Goal: Information Seeking & Learning: Find specific fact

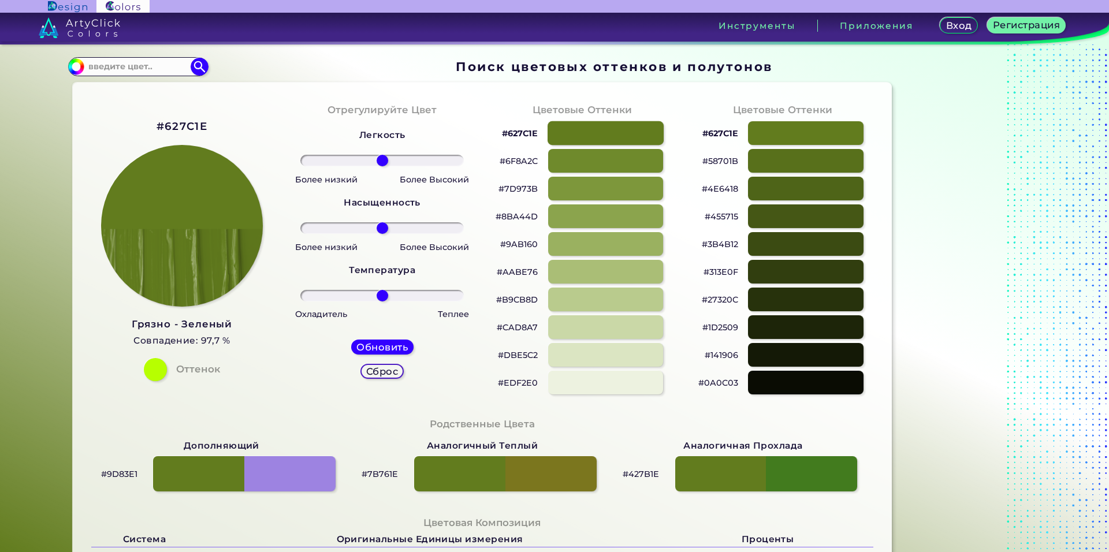
click at [602, 125] on div at bounding box center [606, 133] width 116 height 24
click at [607, 162] on div at bounding box center [606, 161] width 116 height 24
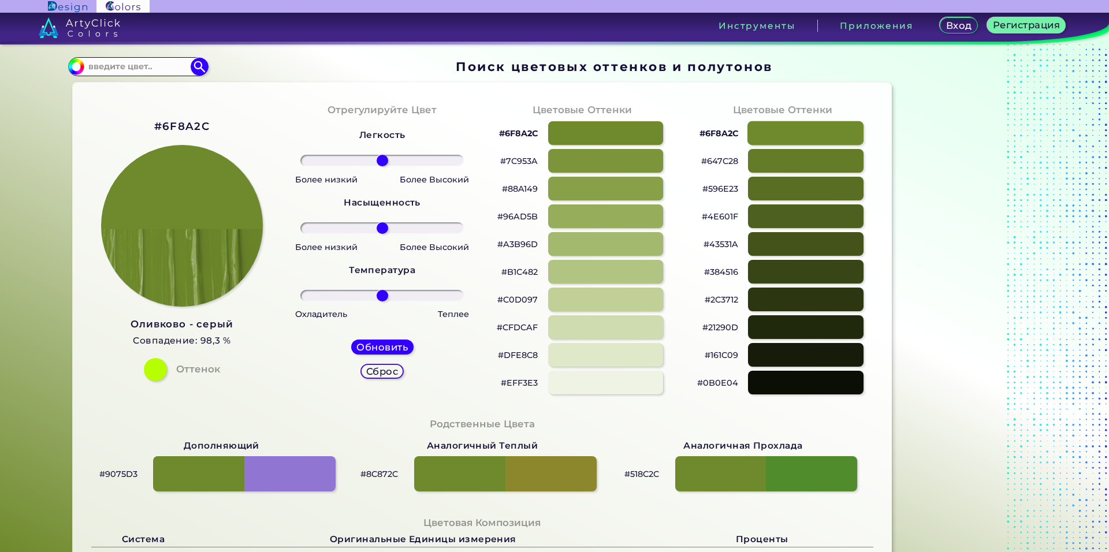
click at [790, 135] on div at bounding box center [806, 133] width 116 height 24
click at [804, 163] on div at bounding box center [806, 161] width 116 height 24
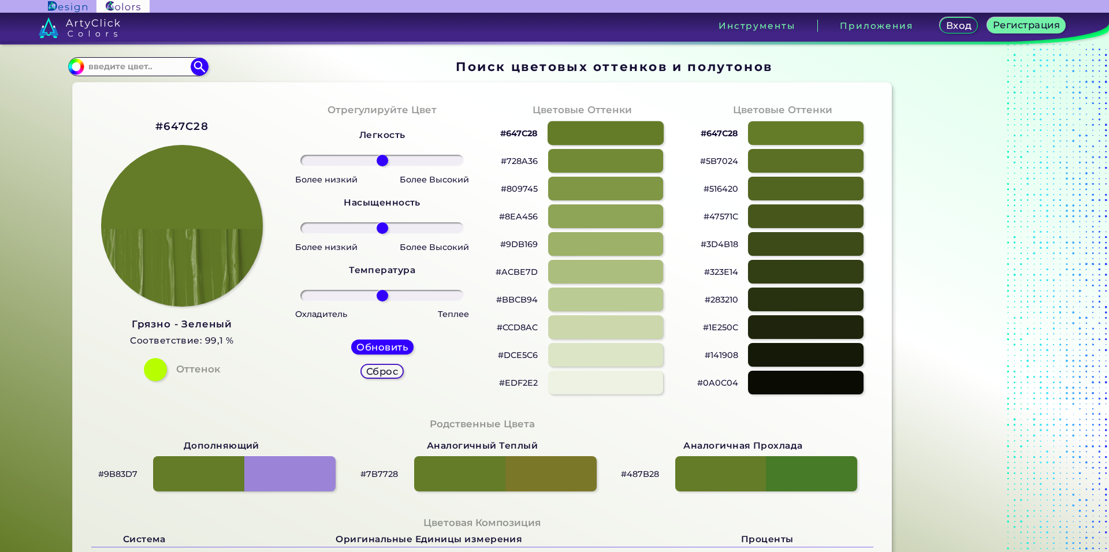
click at [625, 127] on div at bounding box center [606, 133] width 116 height 24
click at [828, 131] on div at bounding box center [806, 133] width 116 height 24
click at [607, 137] on div at bounding box center [606, 133] width 116 height 24
type input "#647c28"
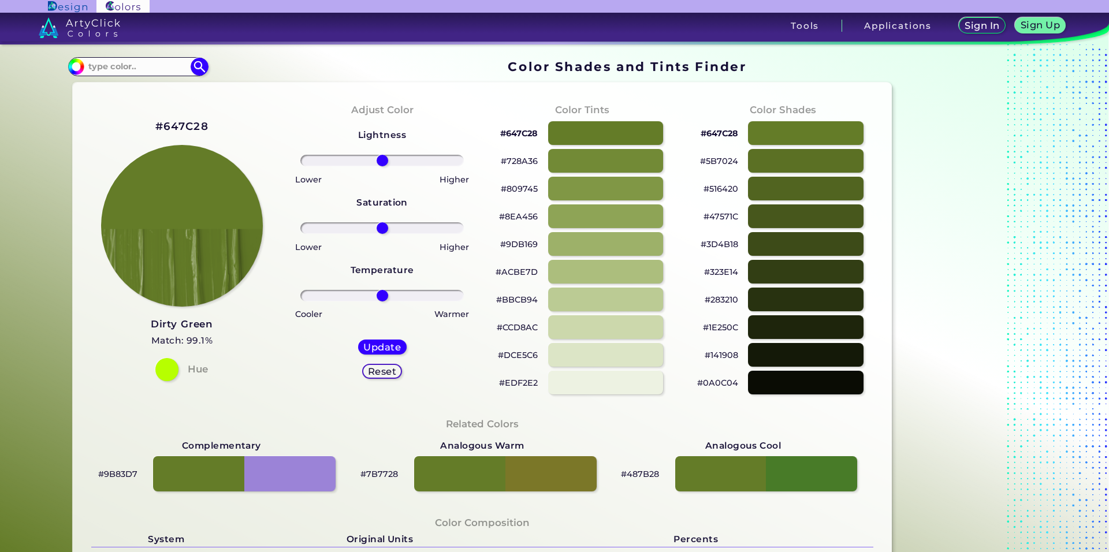
click at [171, 316] on link "Dirty Green Match: 99.1%" at bounding box center [182, 332] width 62 height 33
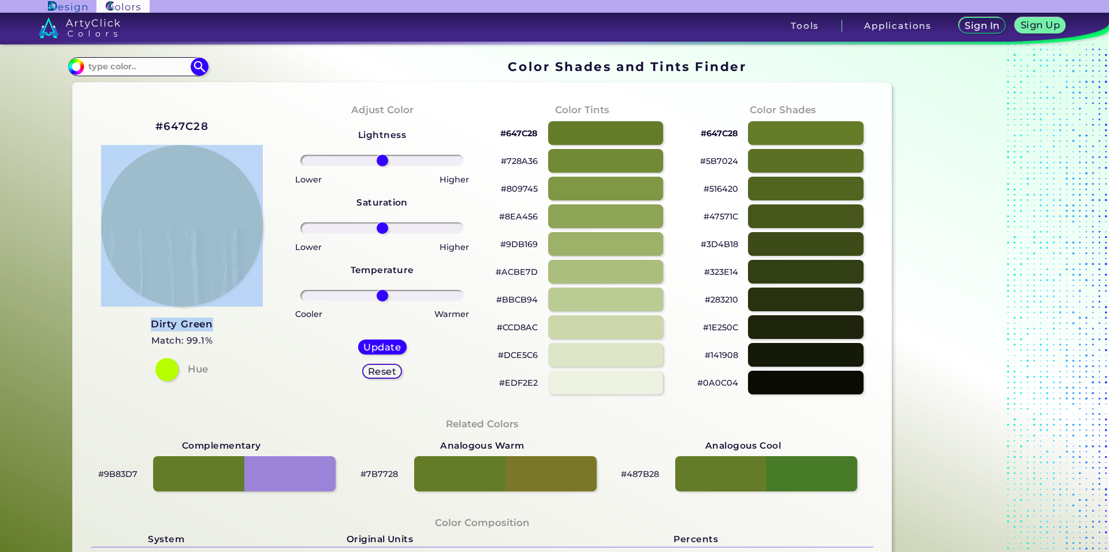
drag, startPoint x: 129, startPoint y: 326, endPoint x: 215, endPoint y: 328, distance: 86.1
click at [215, 328] on div "#647C28 Dirty Green Match: 99.1% Hue" at bounding box center [182, 249] width 200 height 314
click at [245, 328] on div "#647C28 Dirty Green Match: 99.1% Hue" at bounding box center [182, 249] width 200 height 314
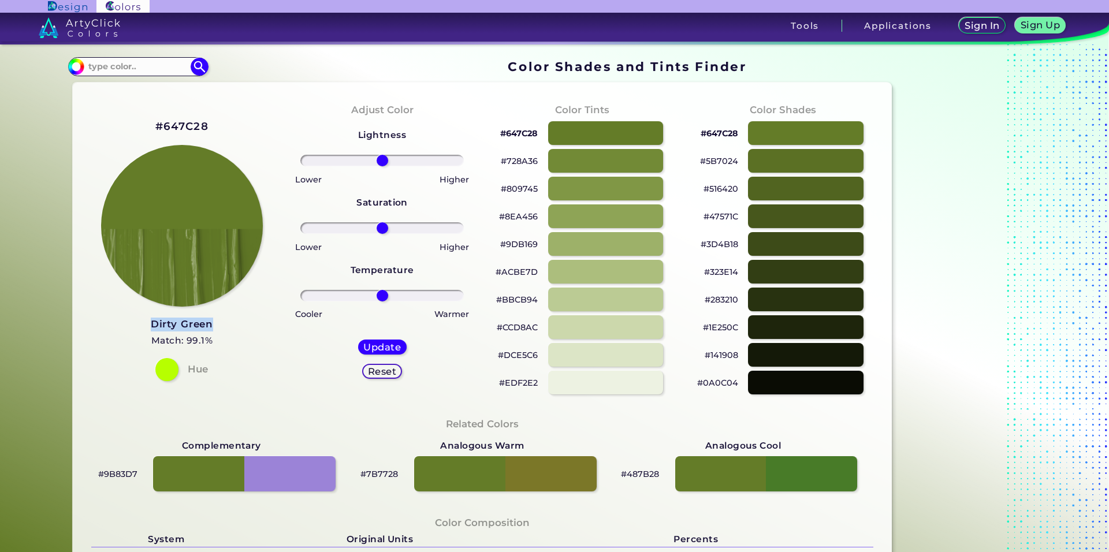
drag, startPoint x: 196, startPoint y: 323, endPoint x: 149, endPoint y: 324, distance: 47.4
click at [148, 324] on div "#647C28 Dirty Green Match: 99.1% Hue" at bounding box center [182, 249] width 200 height 314
copy ya-tr-span "Dirty Green"
click at [160, 70] on input at bounding box center [137, 67] width 107 height 16
paste input "7ba214"
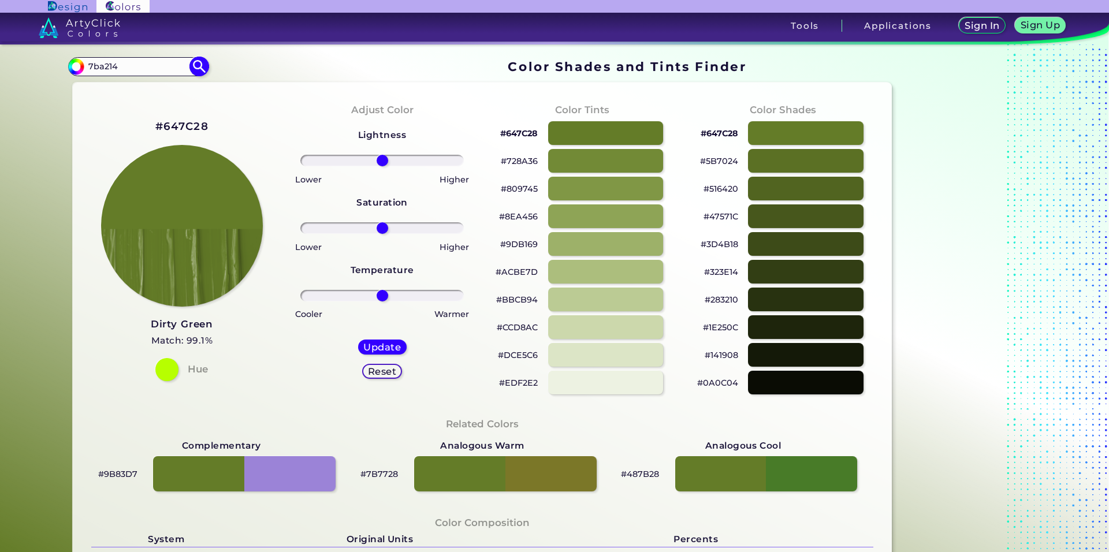
type input "7ba214"
click at [196, 66] on img at bounding box center [199, 67] width 20 height 20
type input "#000000"
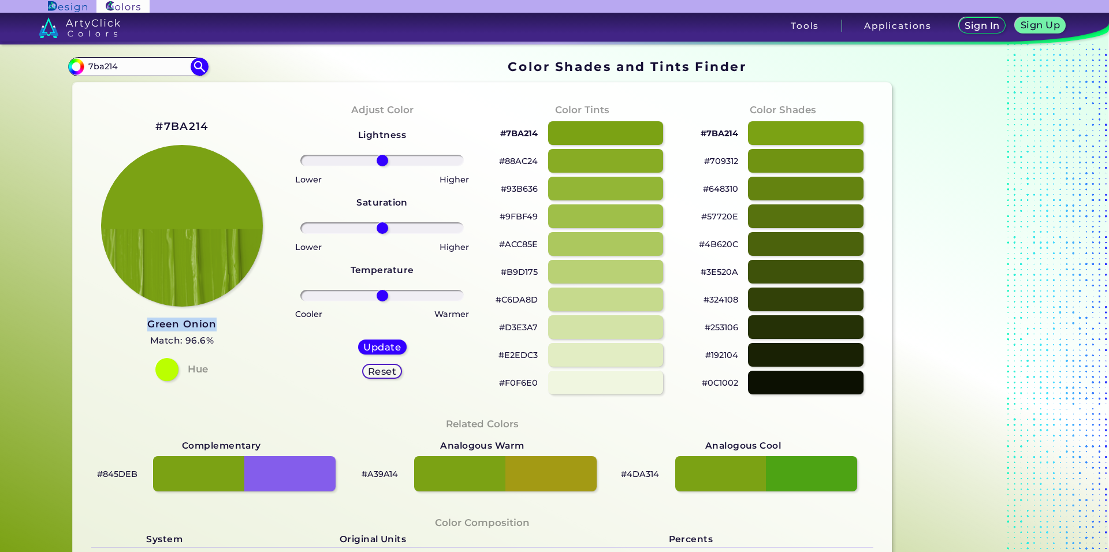
drag, startPoint x: 217, startPoint y: 324, endPoint x: 143, endPoint y: 324, distance: 73.9
click at [143, 324] on div "#7BA214 Green Onion Match: 96.6% Hue" at bounding box center [182, 249] width 200 height 314
click at [132, 325] on div "#7BA214 Green Onion Match: 96.6% Hue" at bounding box center [182, 249] width 200 height 314
drag, startPoint x: 144, startPoint y: 322, endPoint x: 217, endPoint y: 326, distance: 73.5
click at [217, 326] on div "#7BA214 Green Onion Match: 96.6% Hue" at bounding box center [182, 249] width 200 height 314
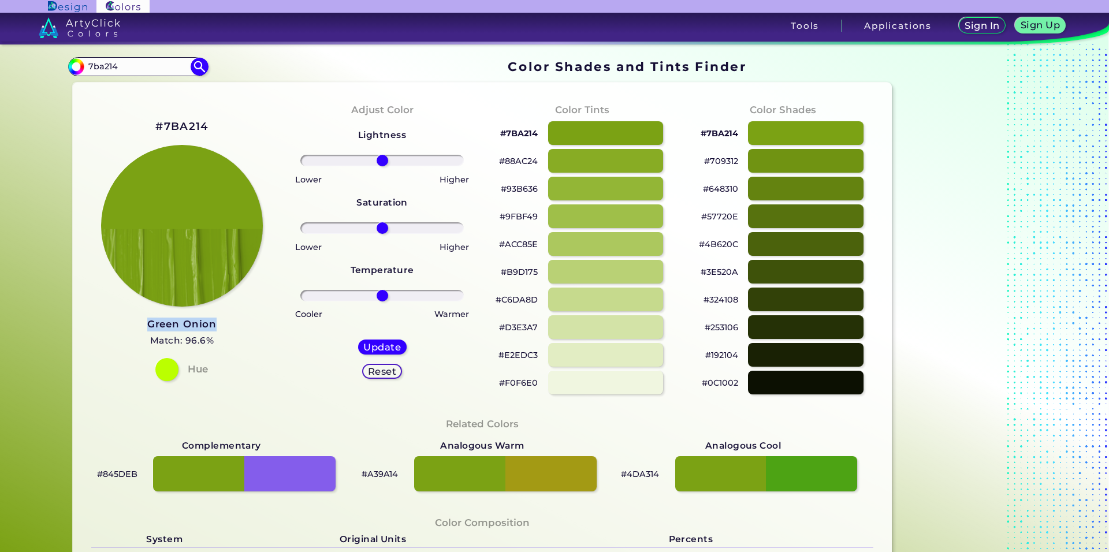
copy h3 "Green Onion"
